Goal: Navigation & Orientation: Find specific page/section

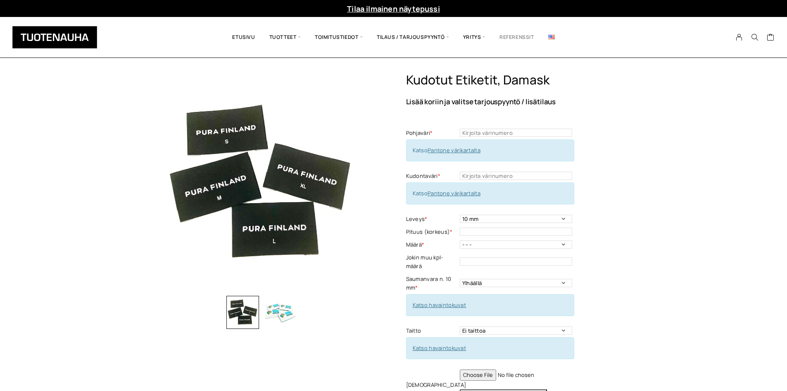
drag, startPoint x: 553, startPoint y: 36, endPoint x: 504, endPoint y: 37, distance: 49.6
click at [553, 36] on img at bounding box center [551, 37] width 7 height 5
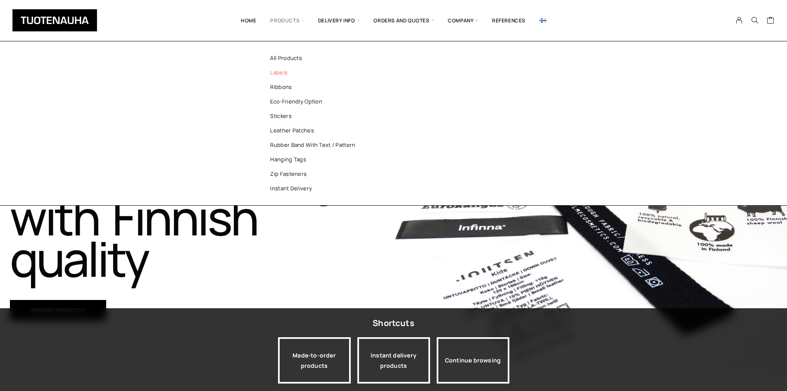
click at [283, 73] on link "Labels" at bounding box center [317, 72] width 120 height 14
